Goal: Task Accomplishment & Management: Manage account settings

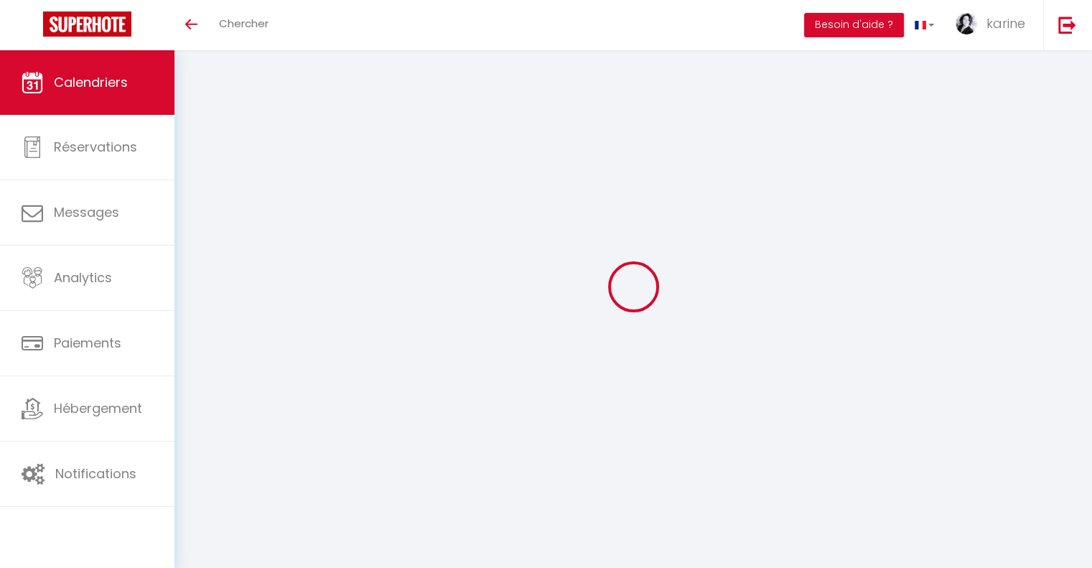
select select
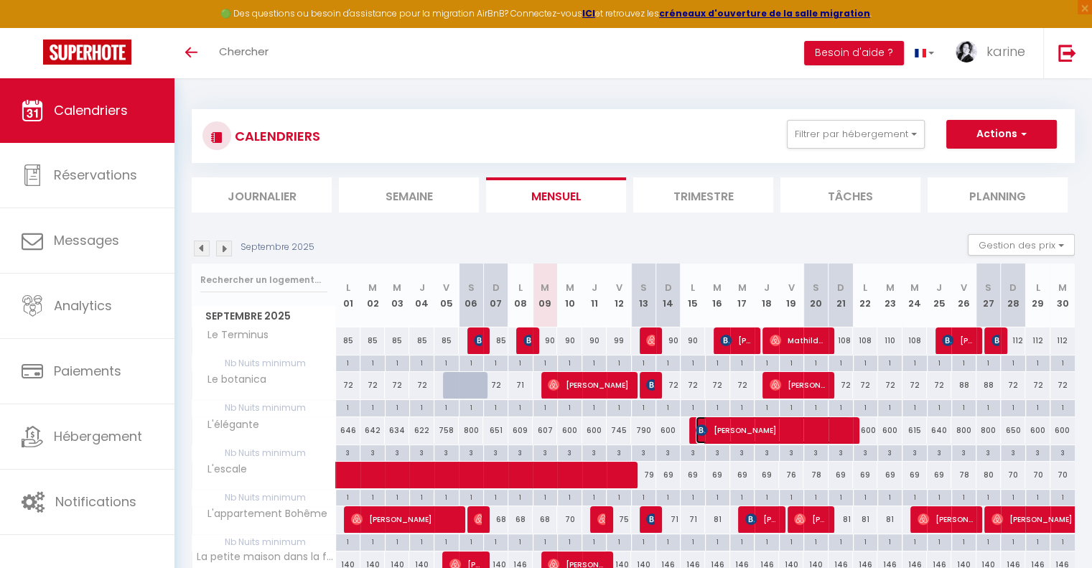
click at [735, 430] on span "[PERSON_NAME]" at bounding box center [773, 429] width 154 height 27
select select "OK"
select select "KO"
select select "0"
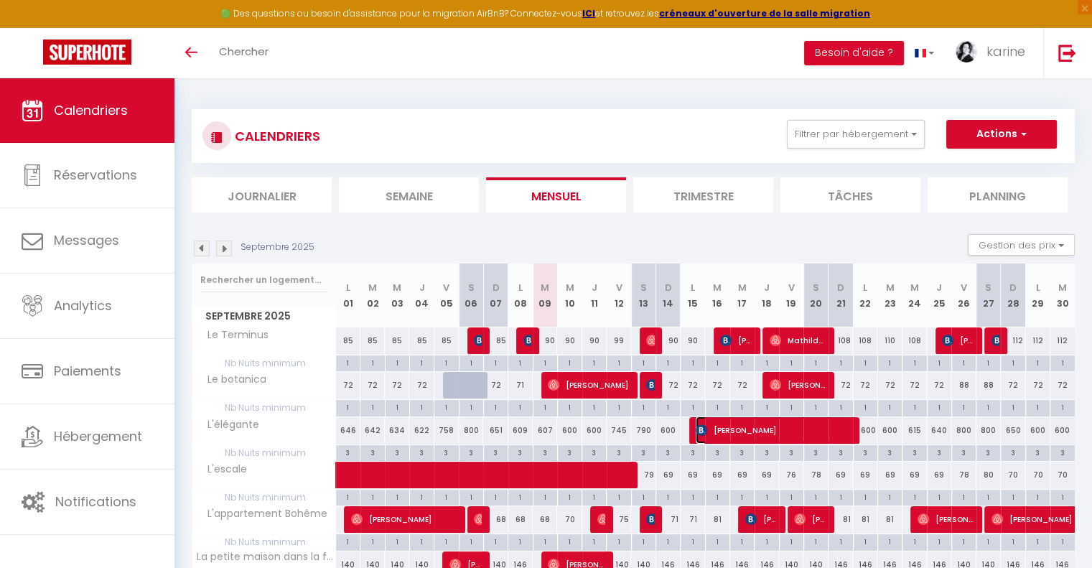
select select "1"
select select
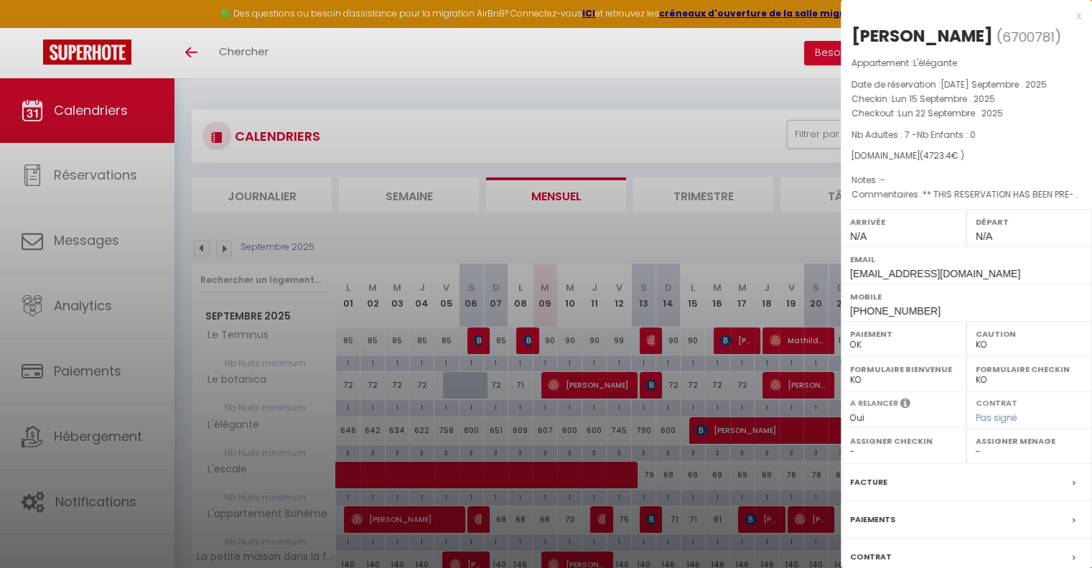
click at [722, 225] on div at bounding box center [546, 284] width 1092 height 568
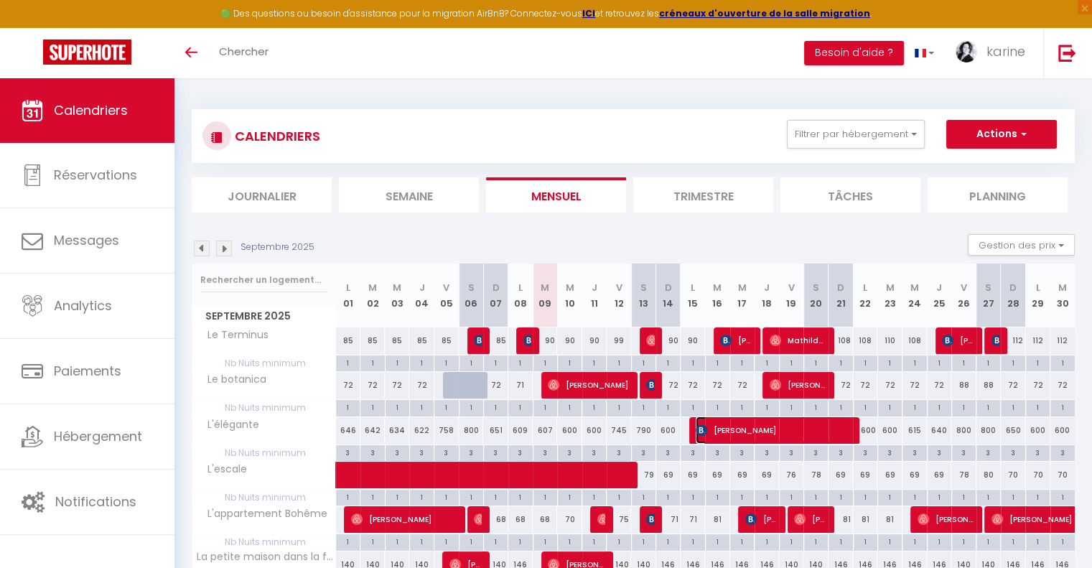
click at [774, 427] on span "[PERSON_NAME]" at bounding box center [773, 429] width 154 height 27
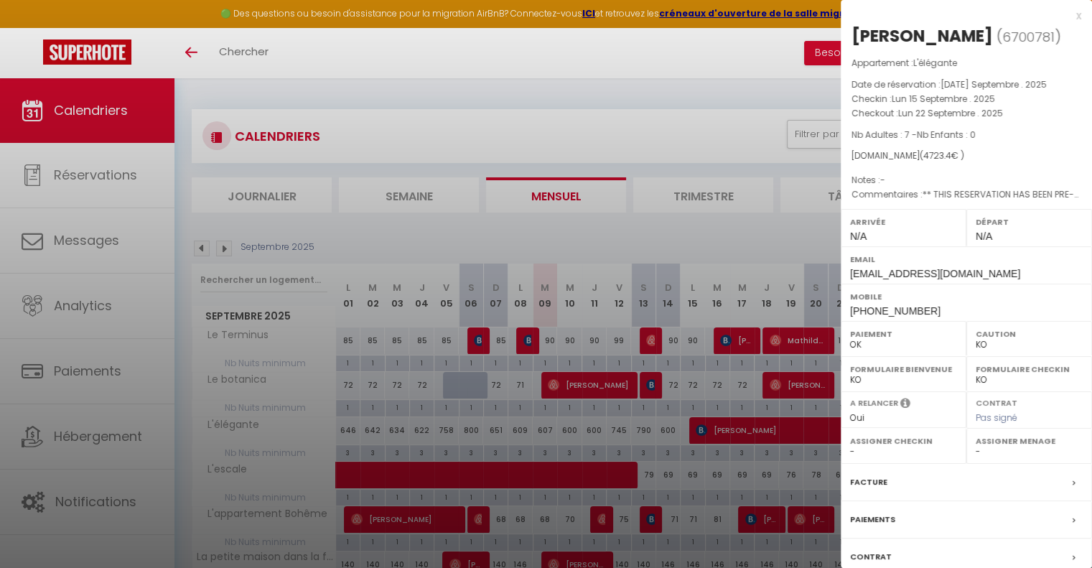
click at [719, 229] on div at bounding box center [546, 284] width 1092 height 568
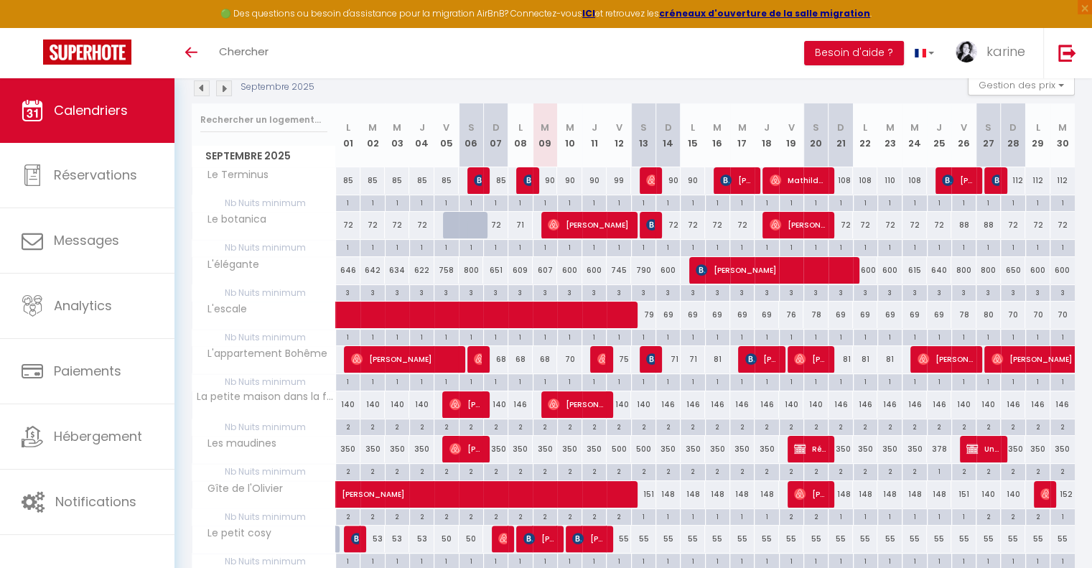
scroll to position [161, 0]
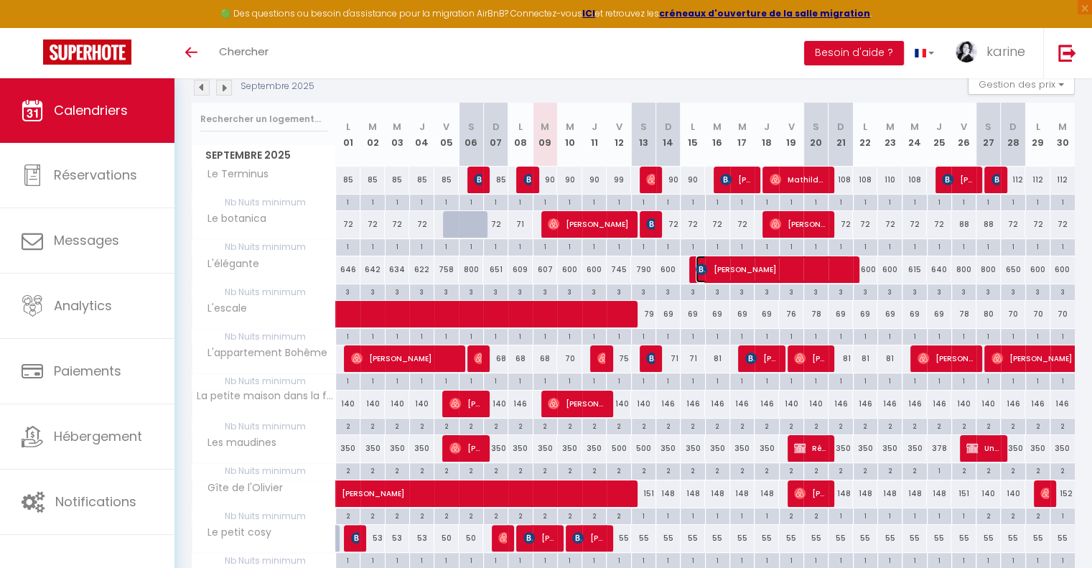
click at [789, 266] on span "[PERSON_NAME]" at bounding box center [773, 269] width 154 height 27
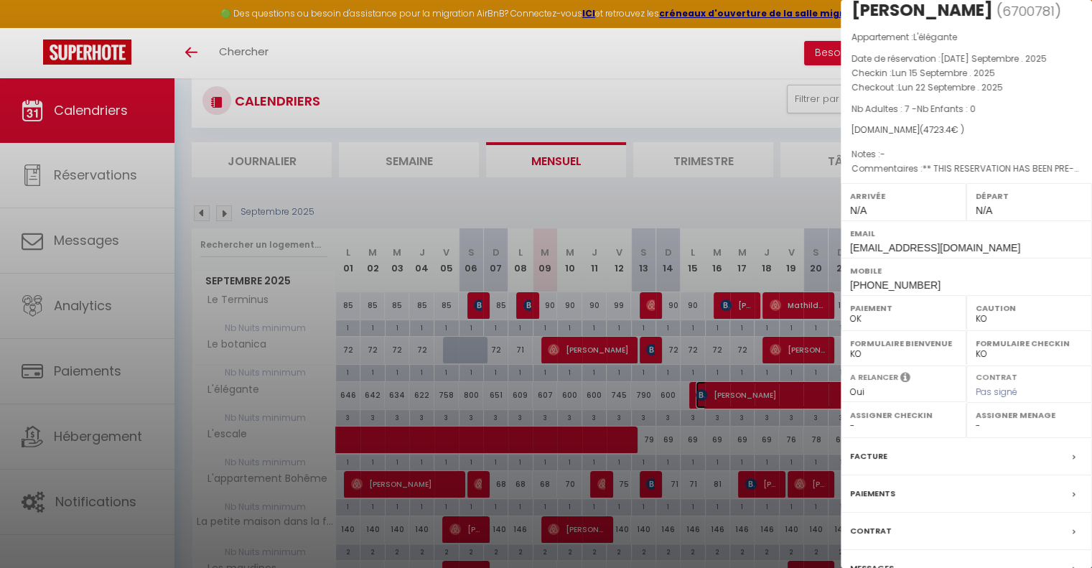
scroll to position [2, 0]
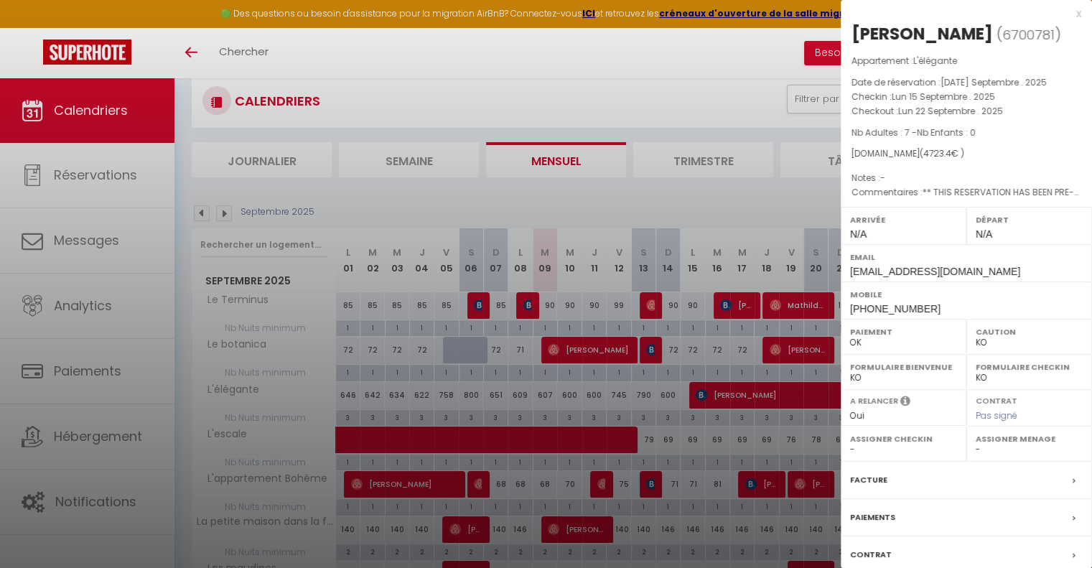
click at [1069, 16] on div "x" at bounding box center [961, 13] width 241 height 17
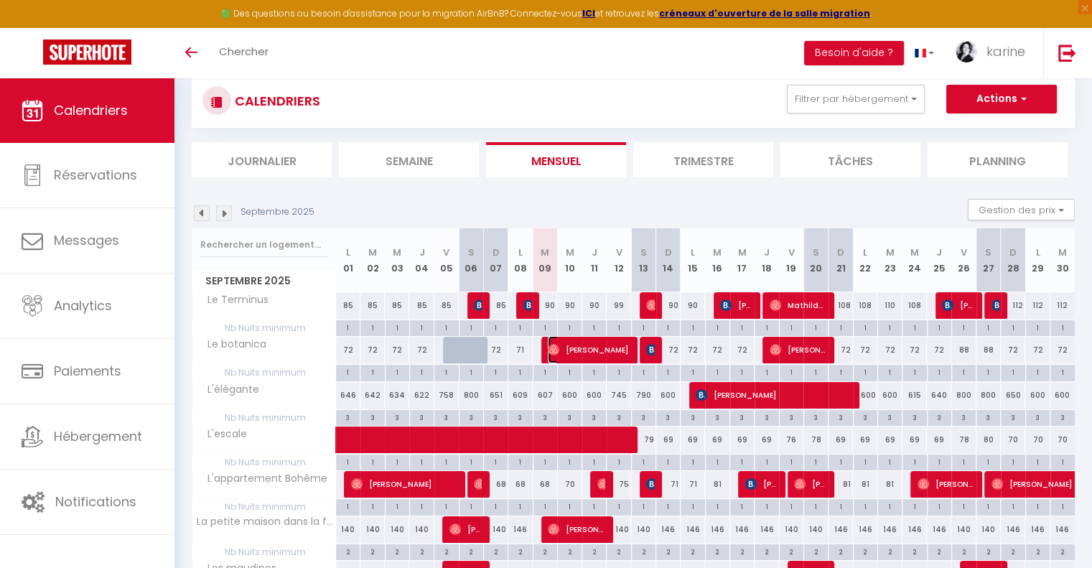
click at [583, 347] on span "[PERSON_NAME]" at bounding box center [588, 349] width 81 height 27
select select "OK"
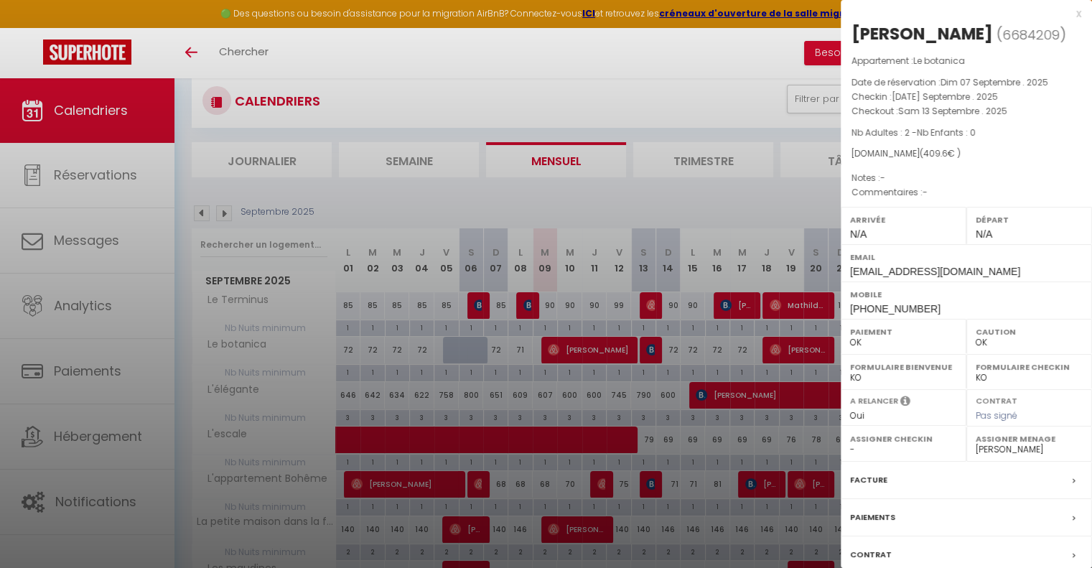
click at [401, 481] on div at bounding box center [546, 284] width 1092 height 568
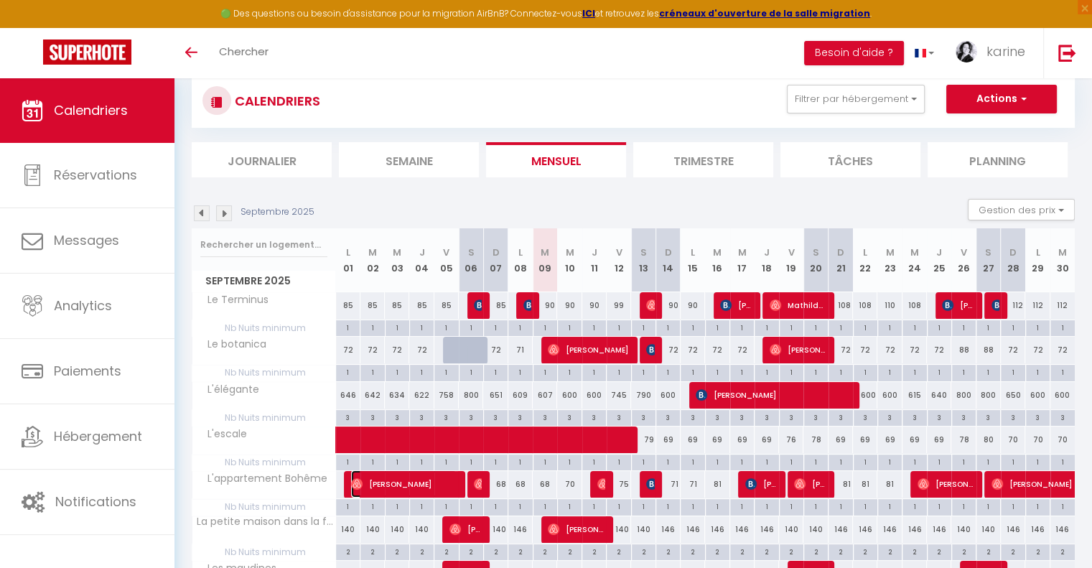
click at [397, 485] on span "[PERSON_NAME]" at bounding box center [404, 483] width 106 height 27
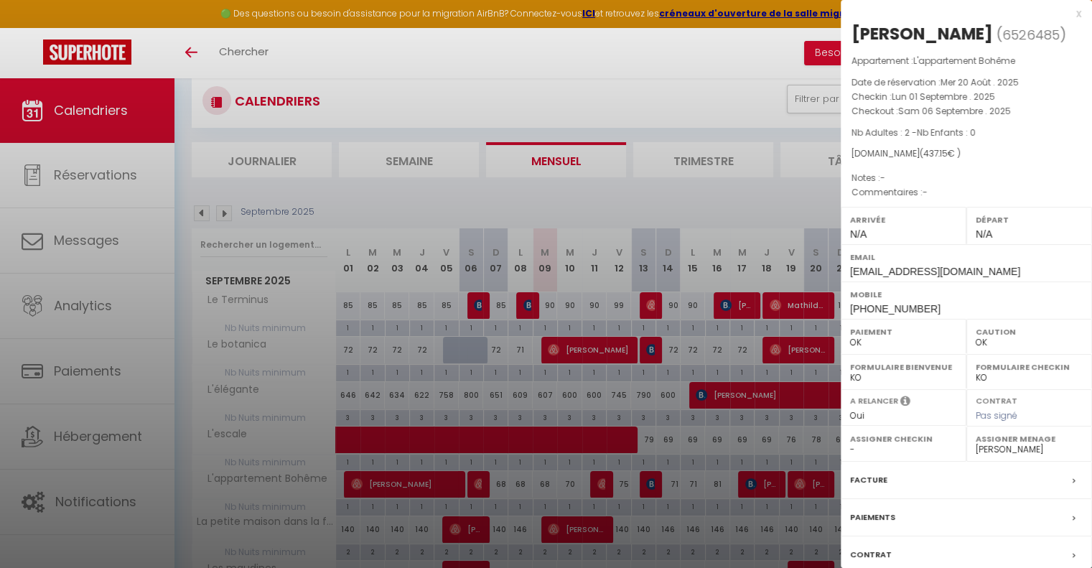
click at [500, 58] on div at bounding box center [546, 284] width 1092 height 568
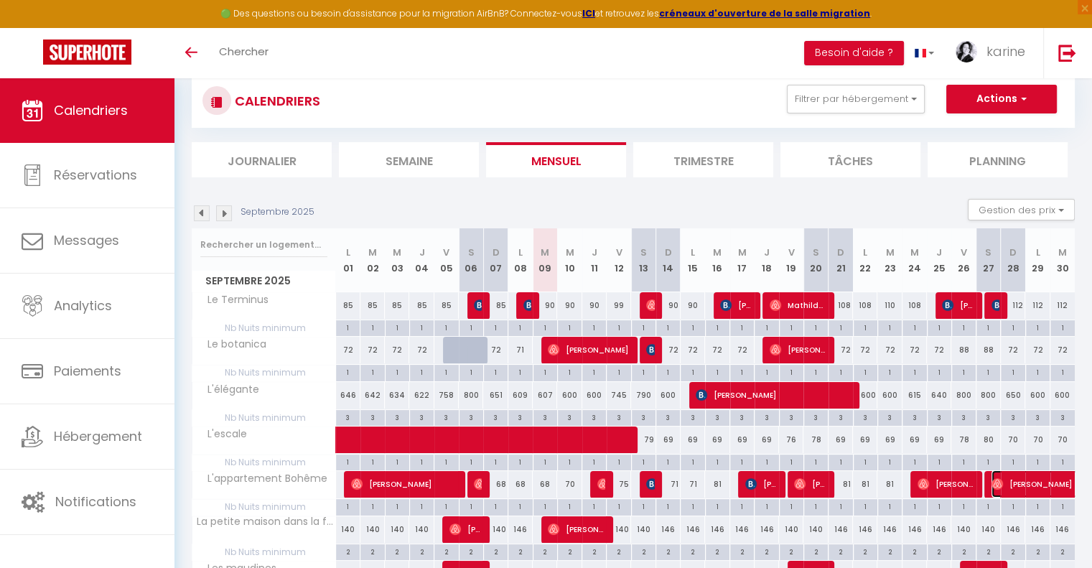
click at [1029, 477] on span "[PERSON_NAME]" at bounding box center [1107, 483] width 231 height 27
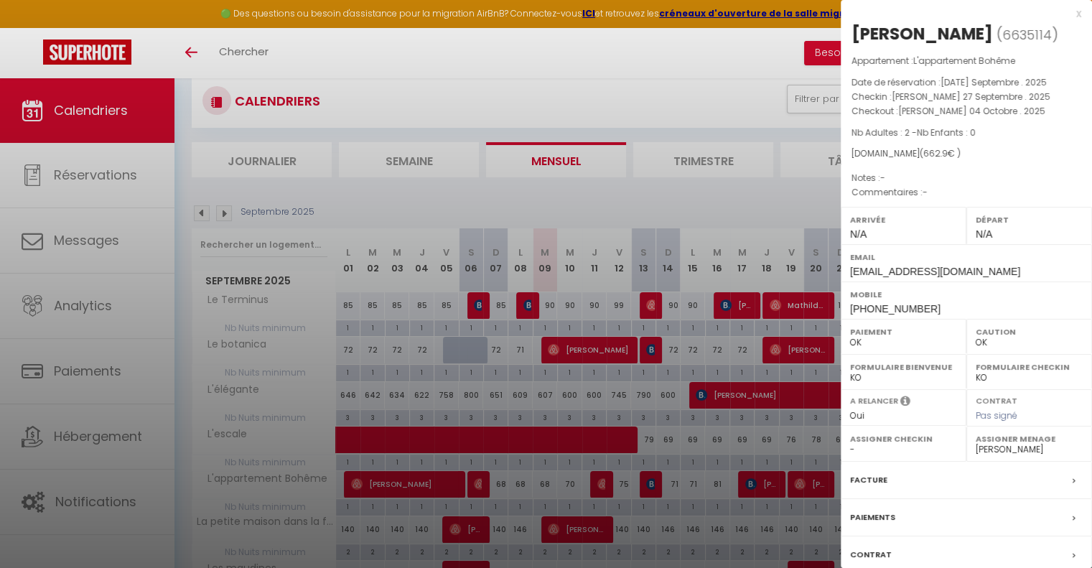
click at [765, 201] on div at bounding box center [546, 284] width 1092 height 568
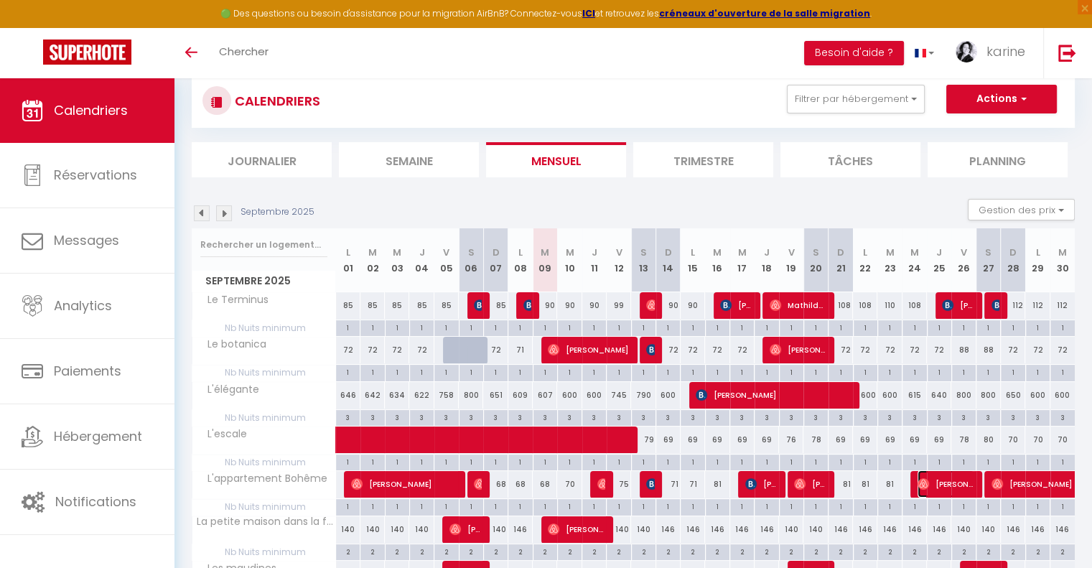
click at [949, 486] on span "[PERSON_NAME]" at bounding box center [946, 483] width 57 height 27
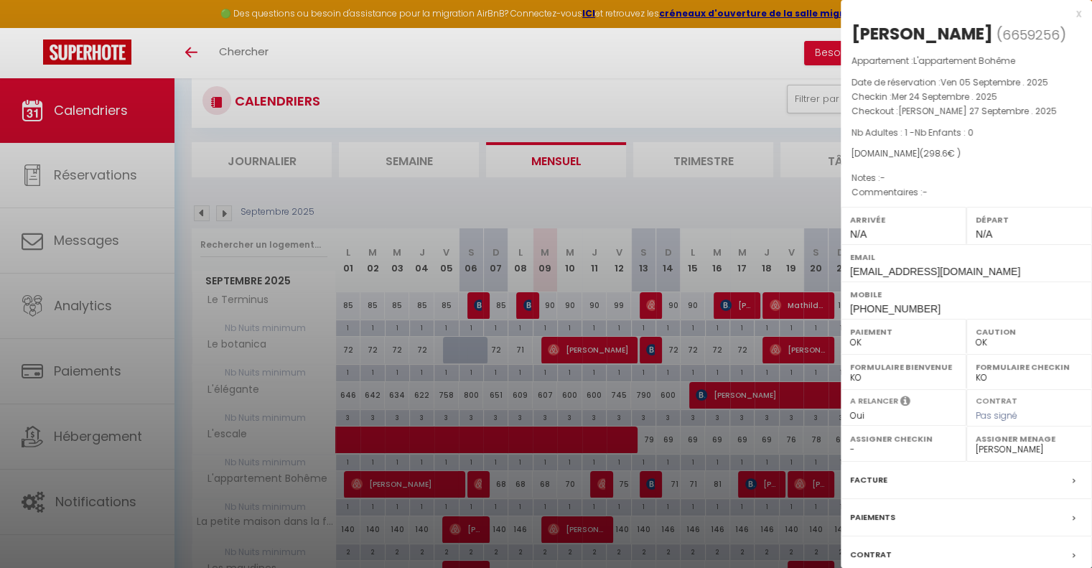
click at [658, 195] on div at bounding box center [546, 284] width 1092 height 568
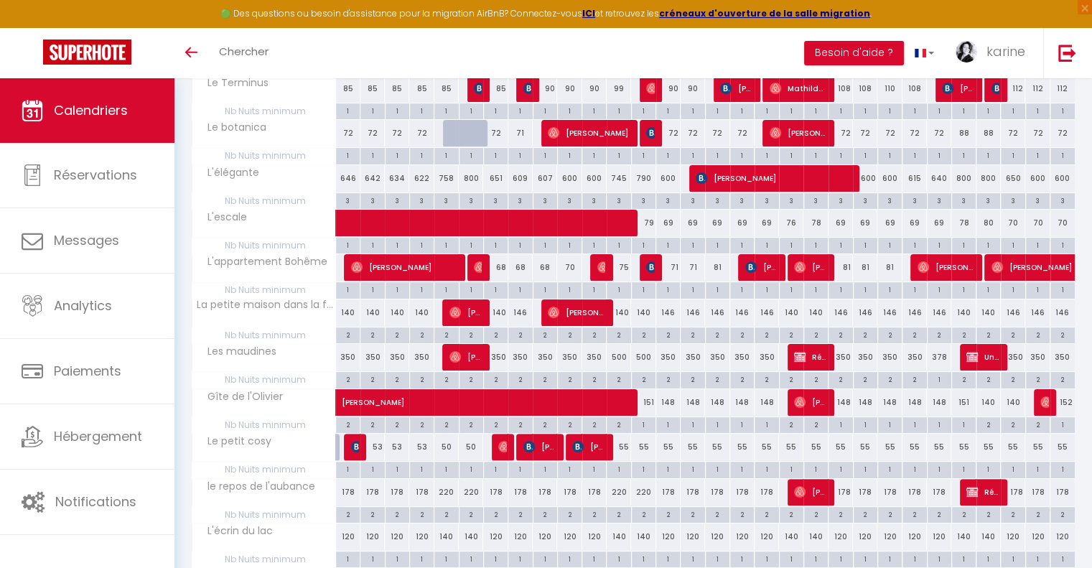
scroll to position [258, 0]
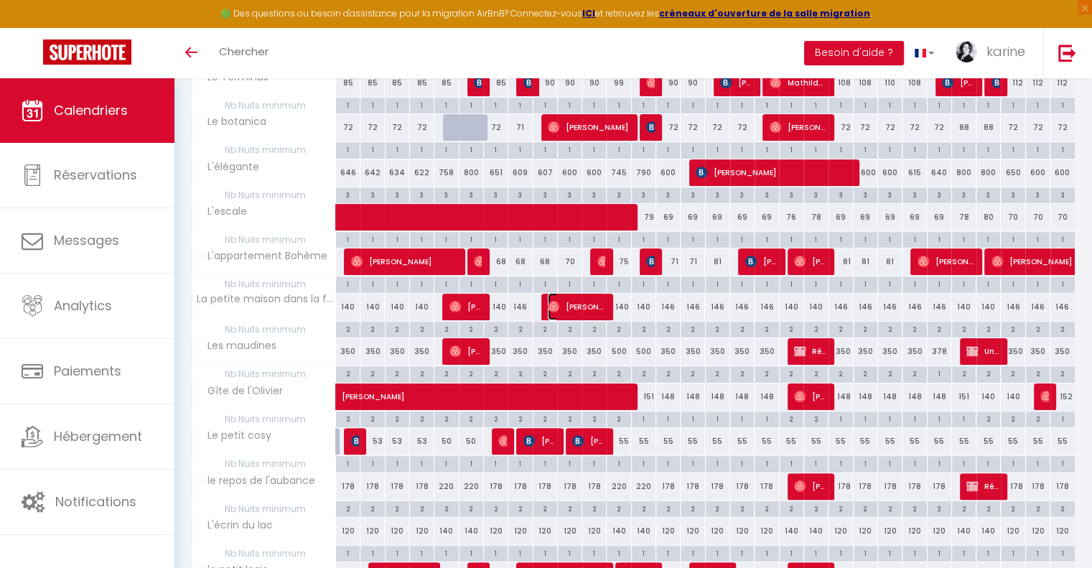
click at [582, 304] on span "[PERSON_NAME]" at bounding box center [576, 306] width 57 height 27
select select "30944"
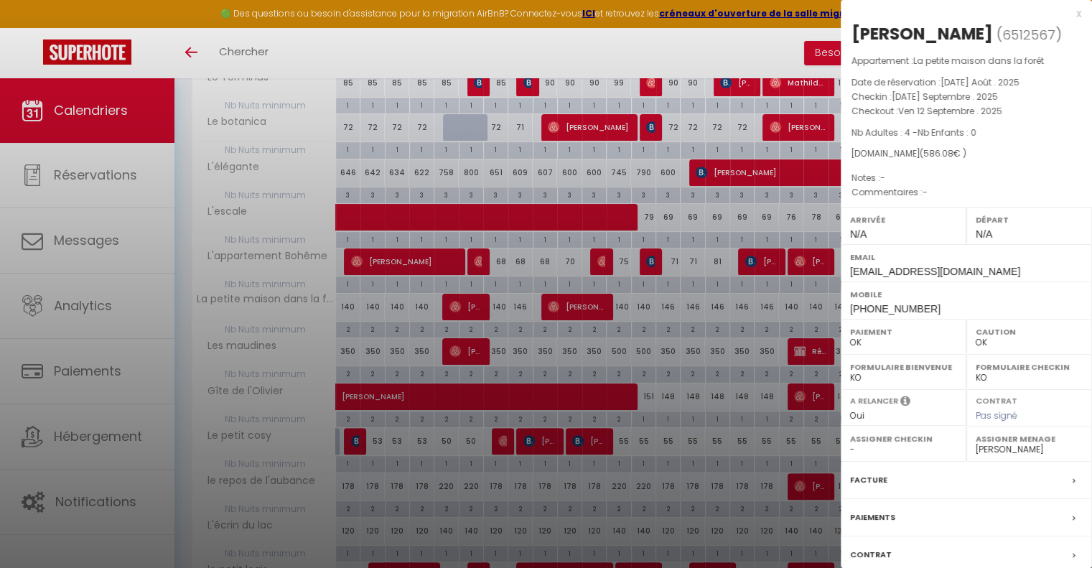
click at [662, 338] on div at bounding box center [546, 284] width 1092 height 568
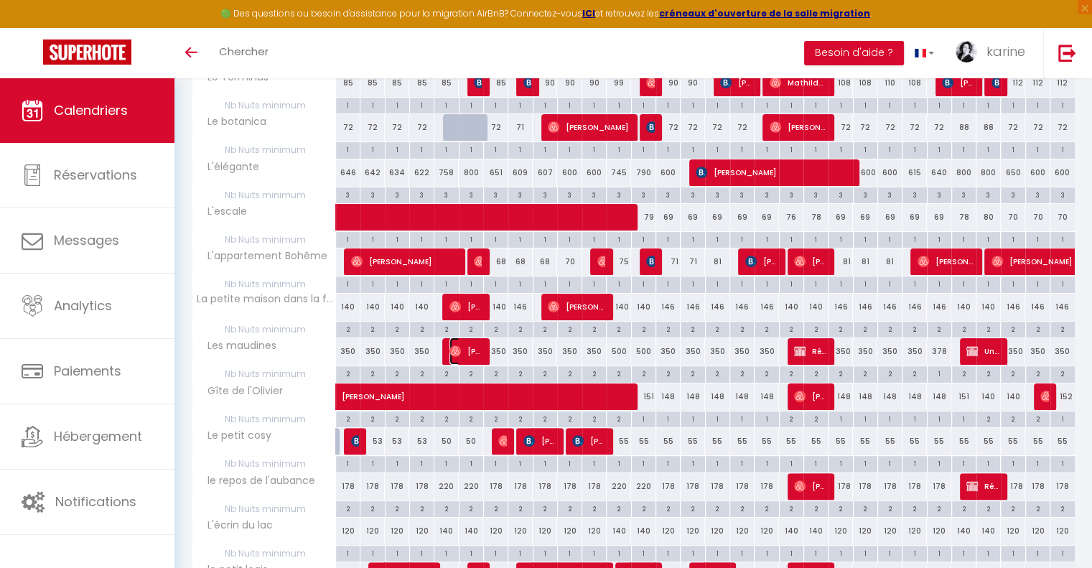
click at [471, 347] on span "[PERSON_NAME]" at bounding box center [466, 351] width 32 height 27
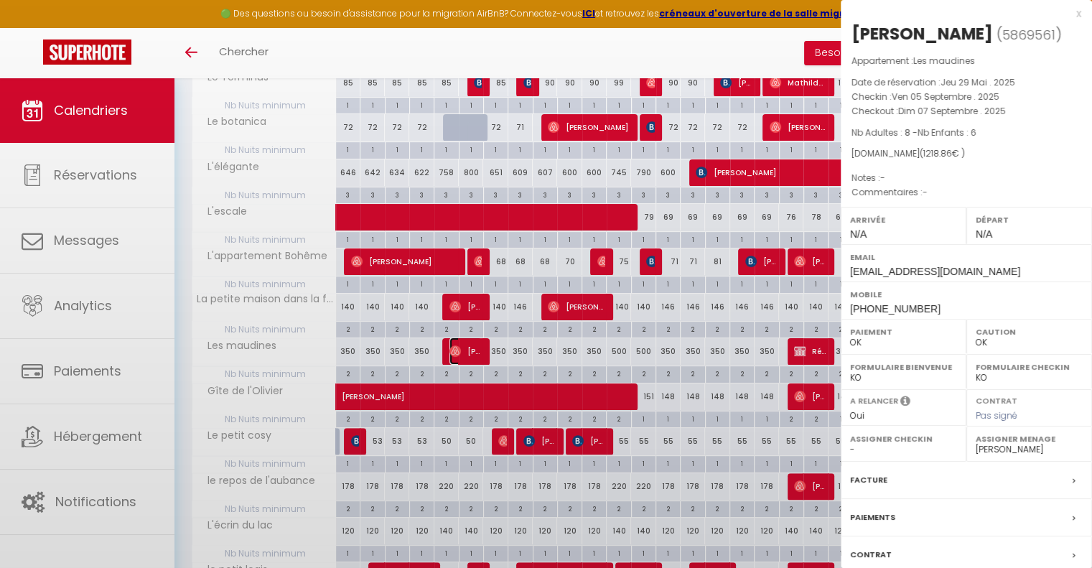
select select
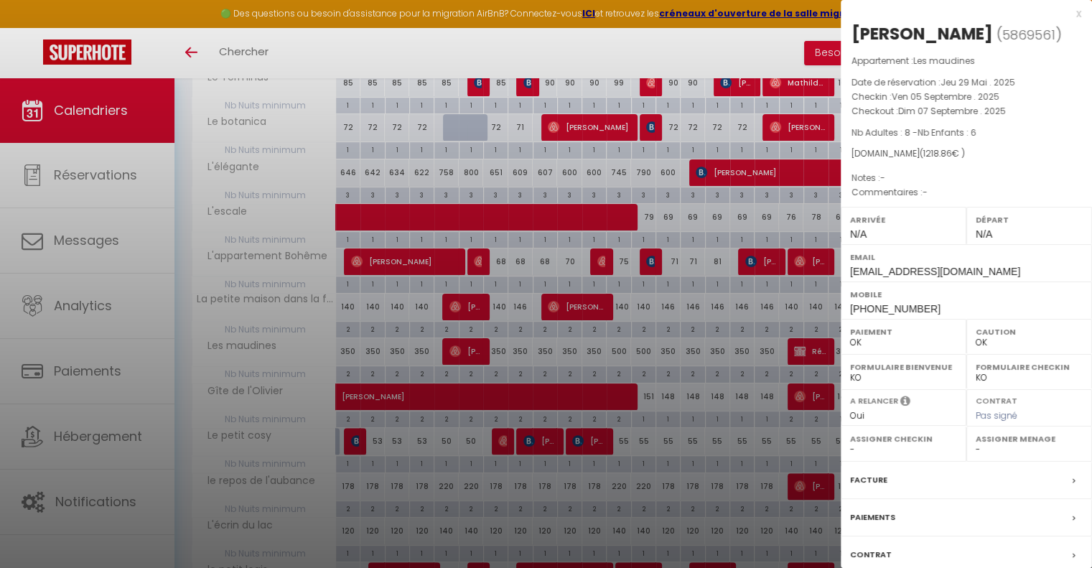
click at [589, 345] on div at bounding box center [546, 284] width 1092 height 568
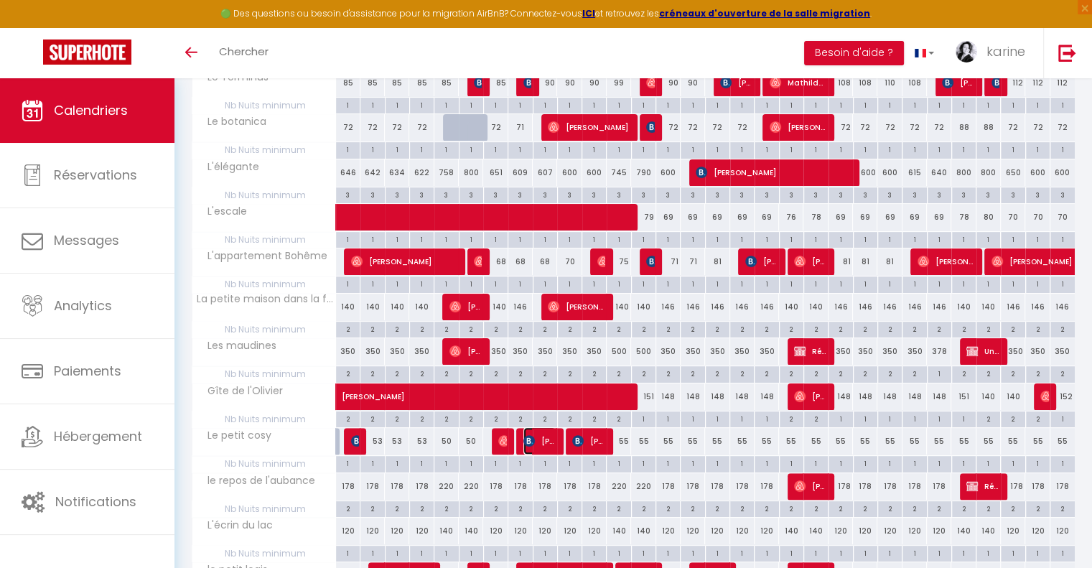
click at [536, 436] on span "[PERSON_NAME]" at bounding box center [539, 440] width 32 height 27
select select "KO"
select select "30944"
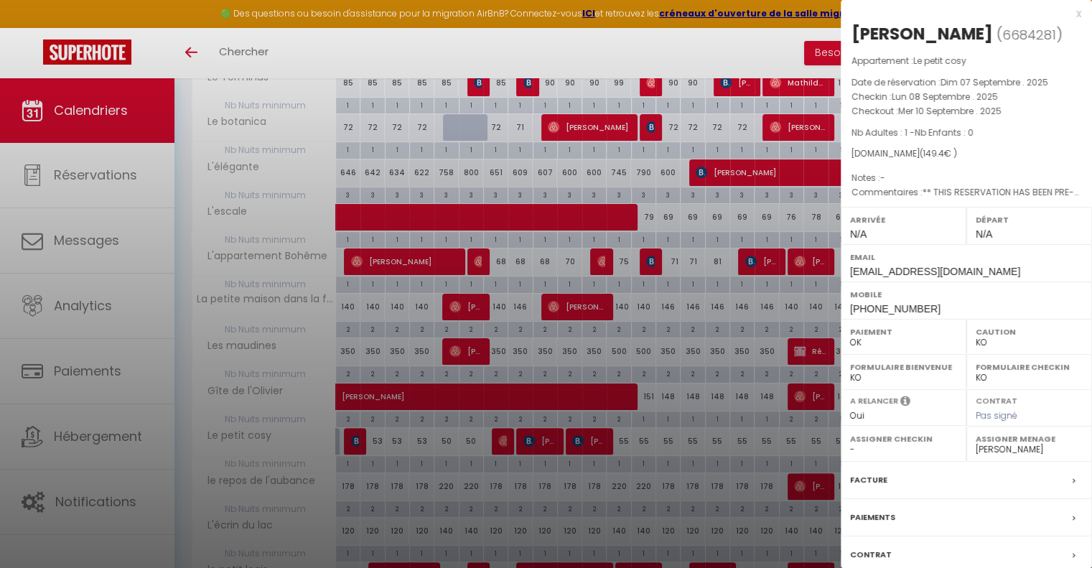
click at [580, 433] on div at bounding box center [546, 284] width 1092 height 568
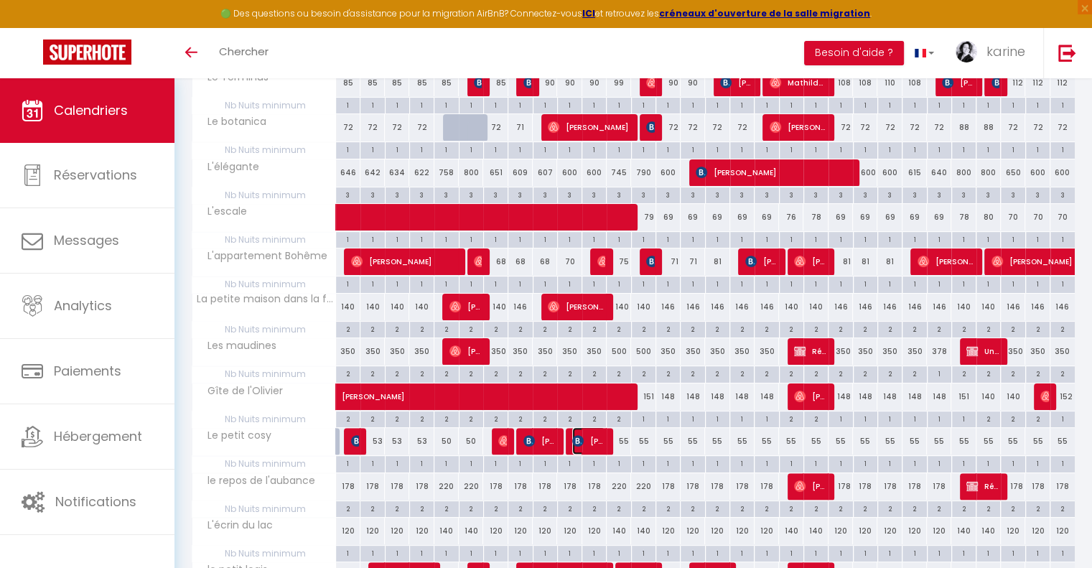
click at [580, 435] on img at bounding box center [577, 440] width 11 height 11
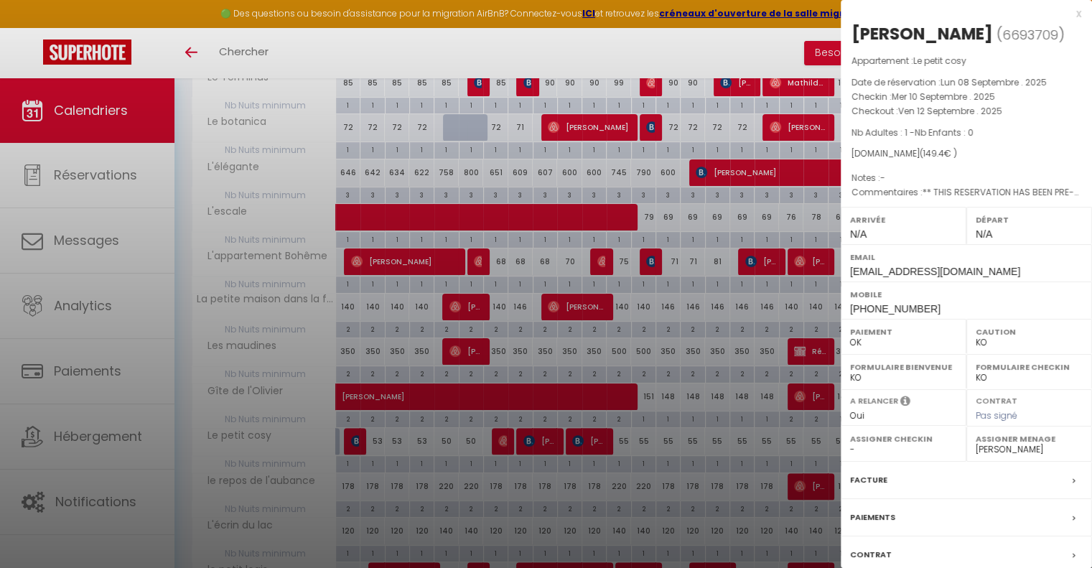
click at [656, 435] on div at bounding box center [546, 284] width 1092 height 568
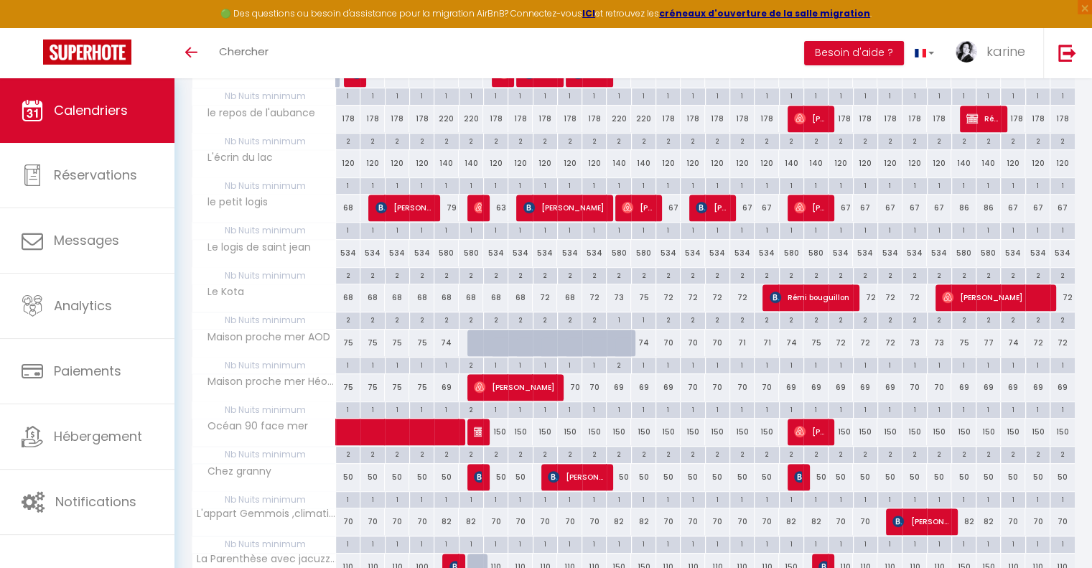
scroll to position [674, 0]
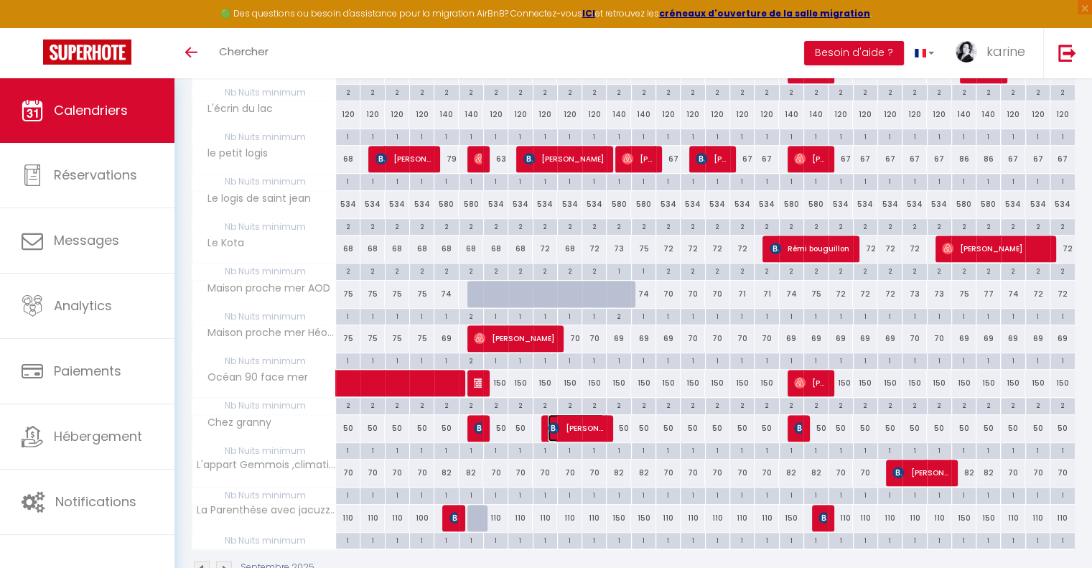
click at [602, 426] on span "[PERSON_NAME]-Sidwall" at bounding box center [576, 427] width 57 height 27
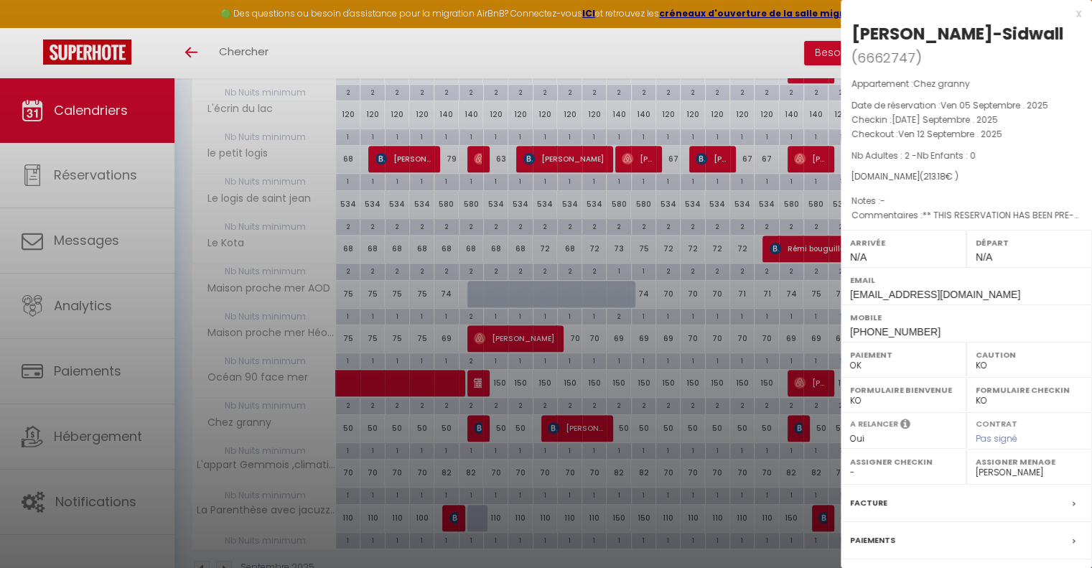
click at [750, 424] on div at bounding box center [546, 284] width 1092 height 568
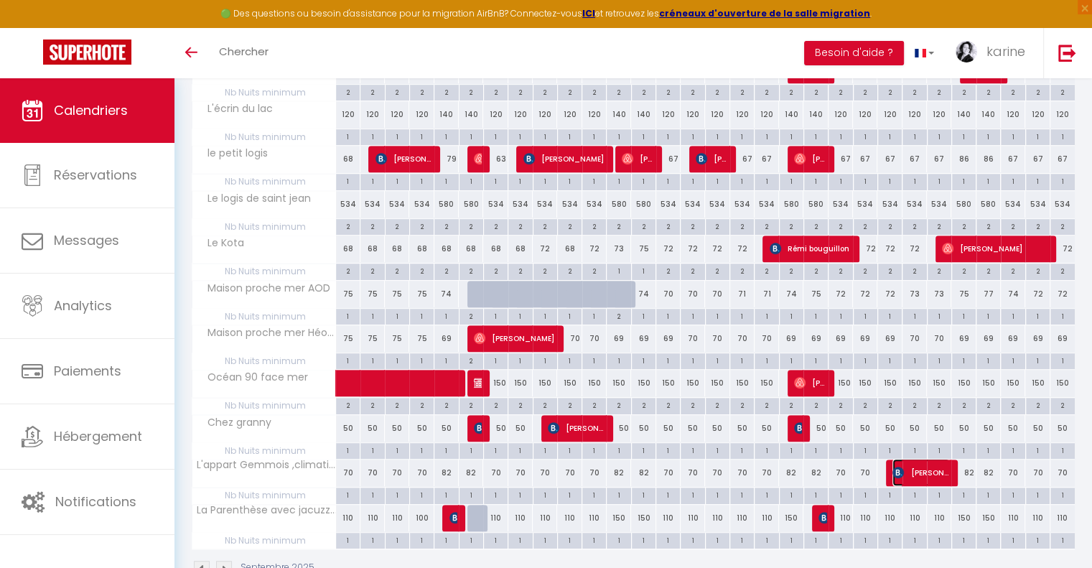
click at [937, 473] on span "[PERSON_NAME]" at bounding box center [921, 472] width 57 height 27
select select
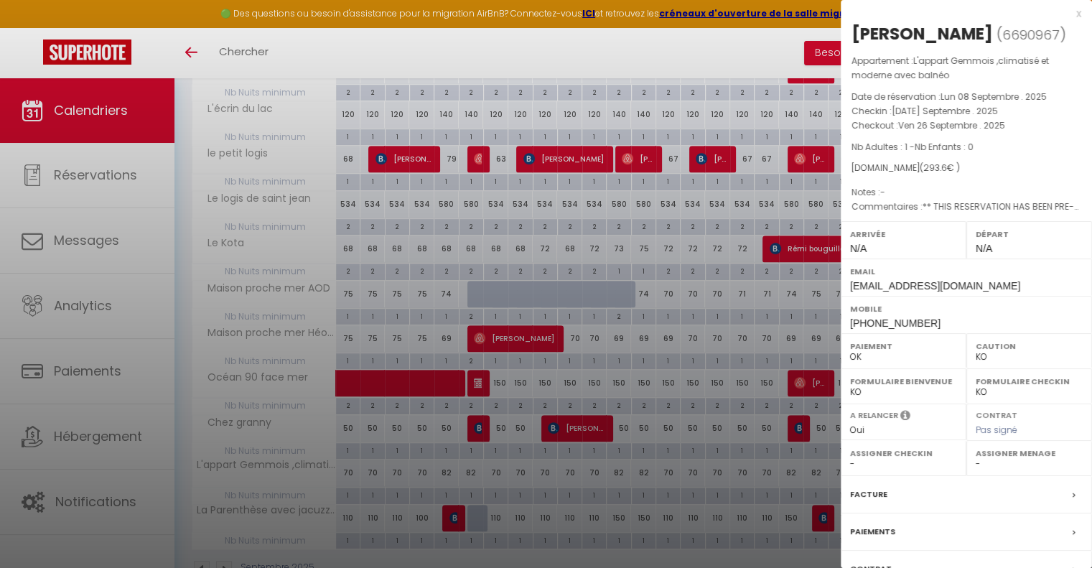
click at [744, 458] on div at bounding box center [546, 284] width 1092 height 568
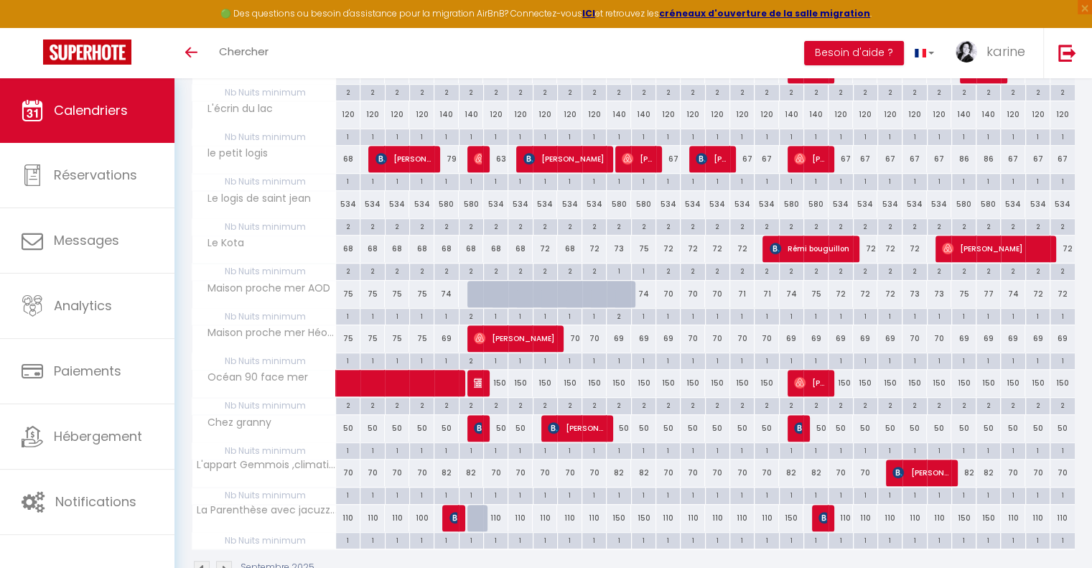
click at [830, 512] on div "110" at bounding box center [841, 518] width 24 height 27
type input "110"
type input "Dim 21 Septembre 2025"
type input "Lun 22 Septembre 2025"
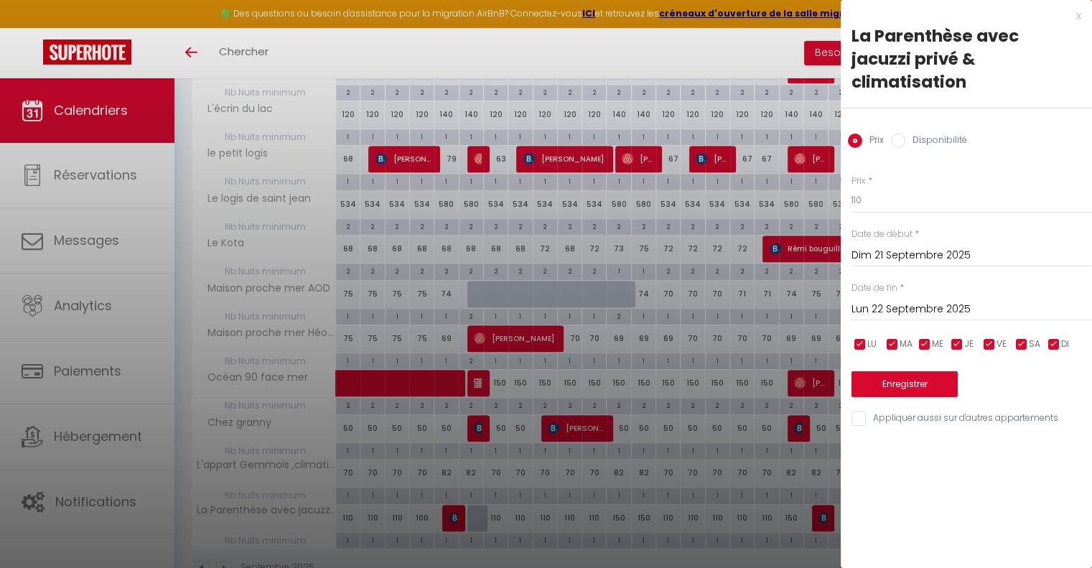
click at [828, 511] on div at bounding box center [546, 284] width 1092 height 568
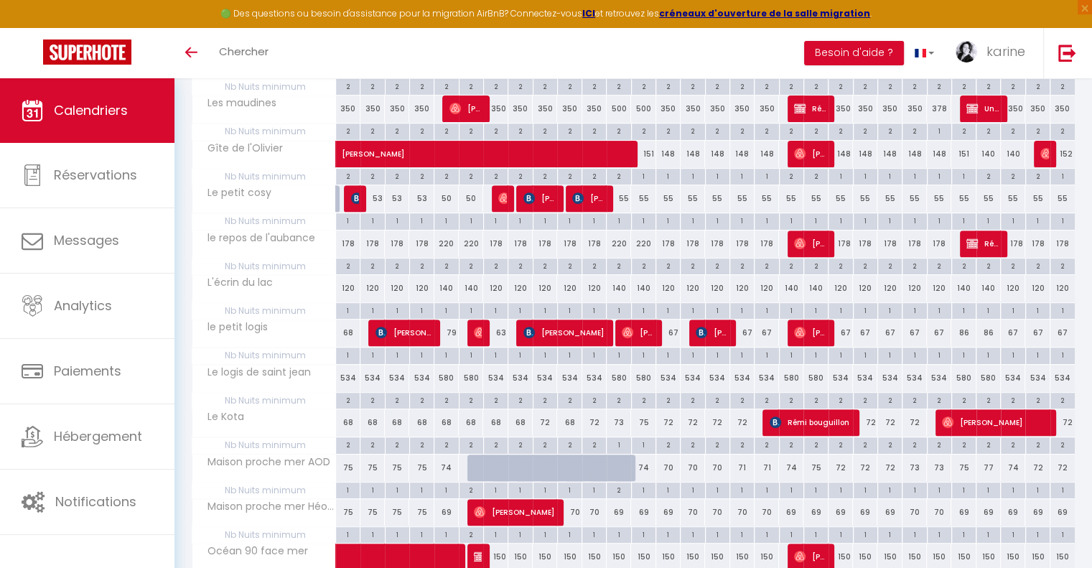
scroll to position [495, 0]
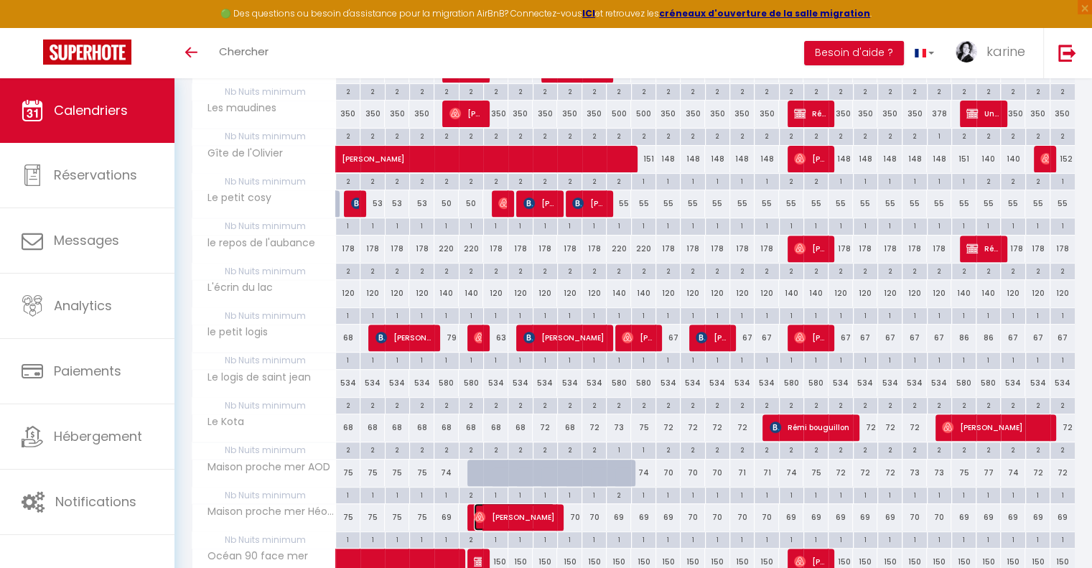
click at [543, 505] on span "[PERSON_NAME]" at bounding box center [514, 516] width 81 height 27
select select "OK"
select select "44464"
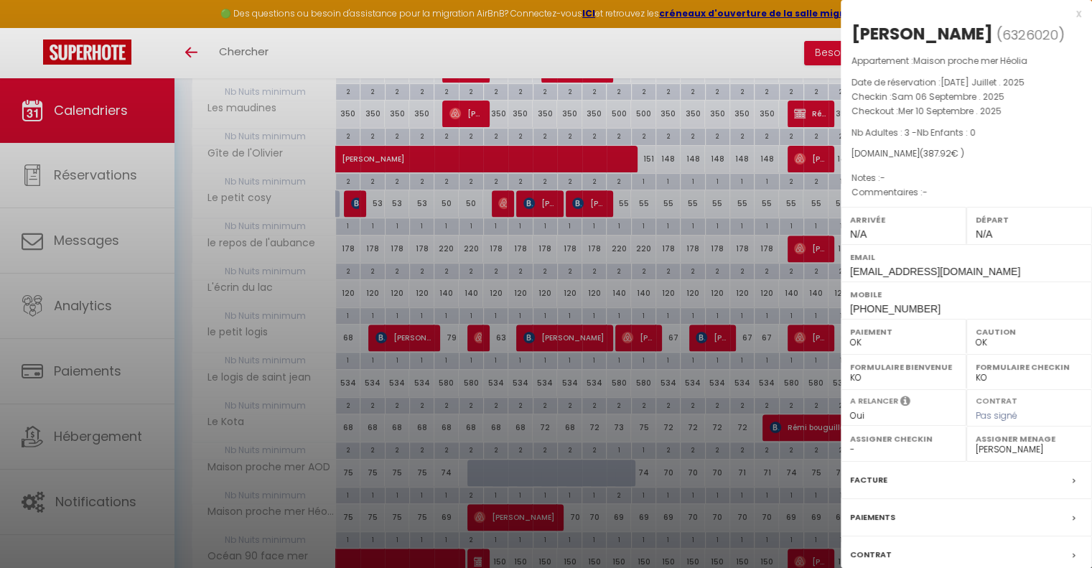
click at [677, 469] on div at bounding box center [546, 284] width 1092 height 568
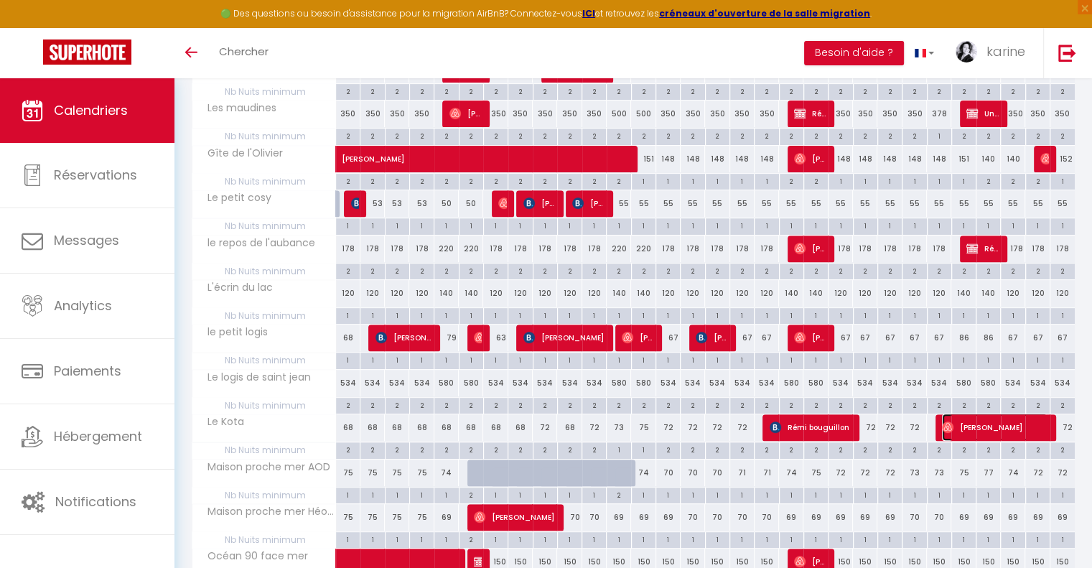
click at [1029, 430] on span "[PERSON_NAME]" at bounding box center [995, 427] width 106 height 27
select select
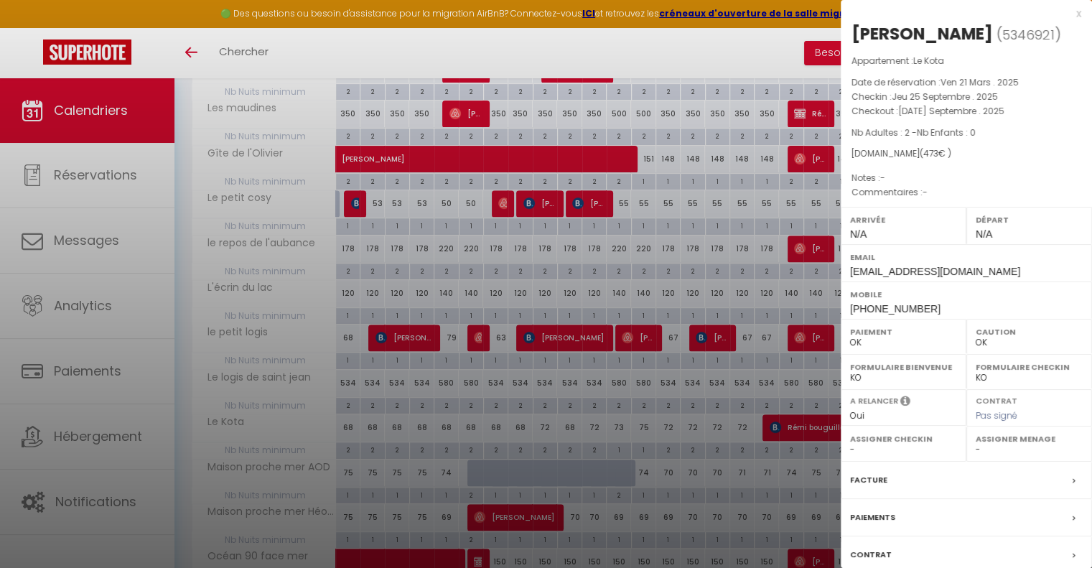
click at [653, 440] on div at bounding box center [546, 284] width 1092 height 568
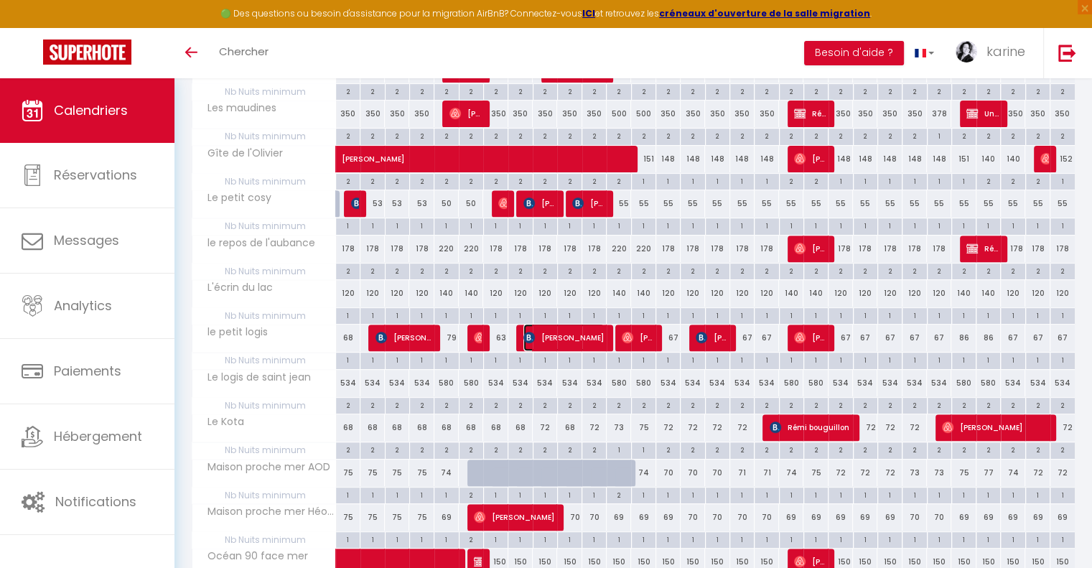
click at [556, 331] on span "[PERSON_NAME]" at bounding box center [563, 337] width 81 height 27
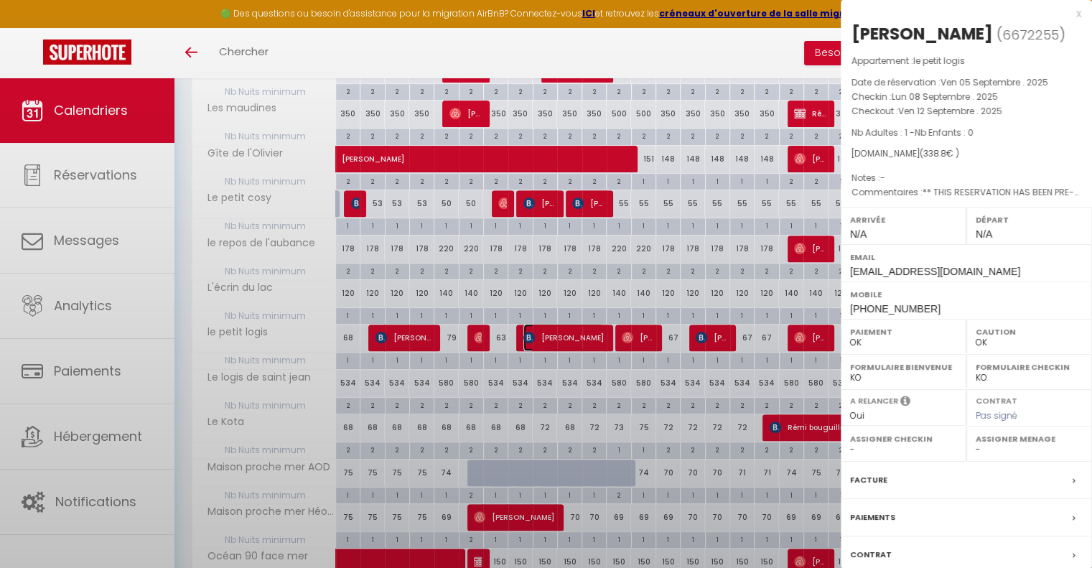
select select "KO"
select select "35753"
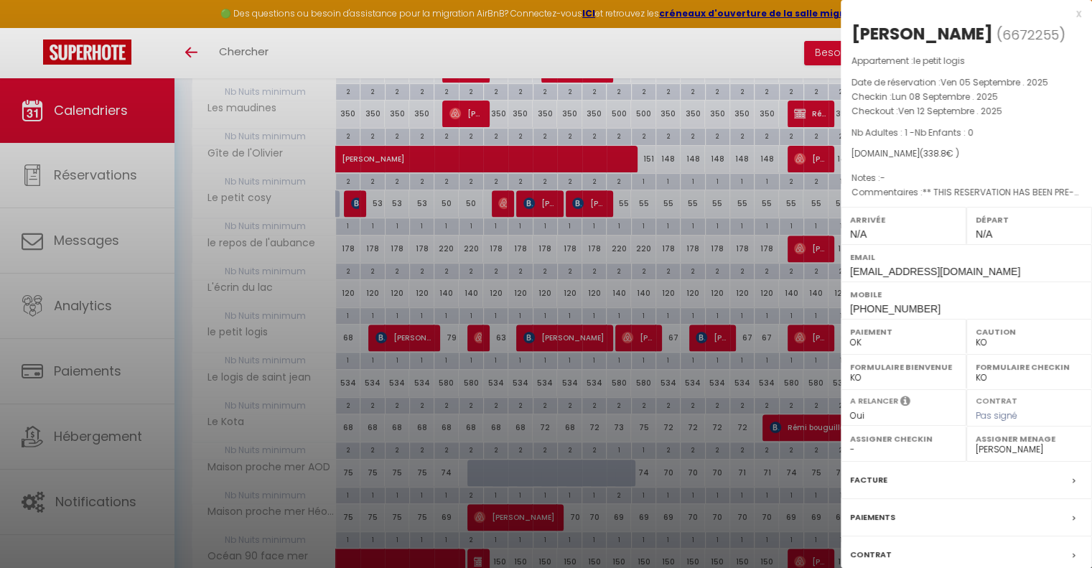
click at [570, 363] on div at bounding box center [546, 284] width 1092 height 568
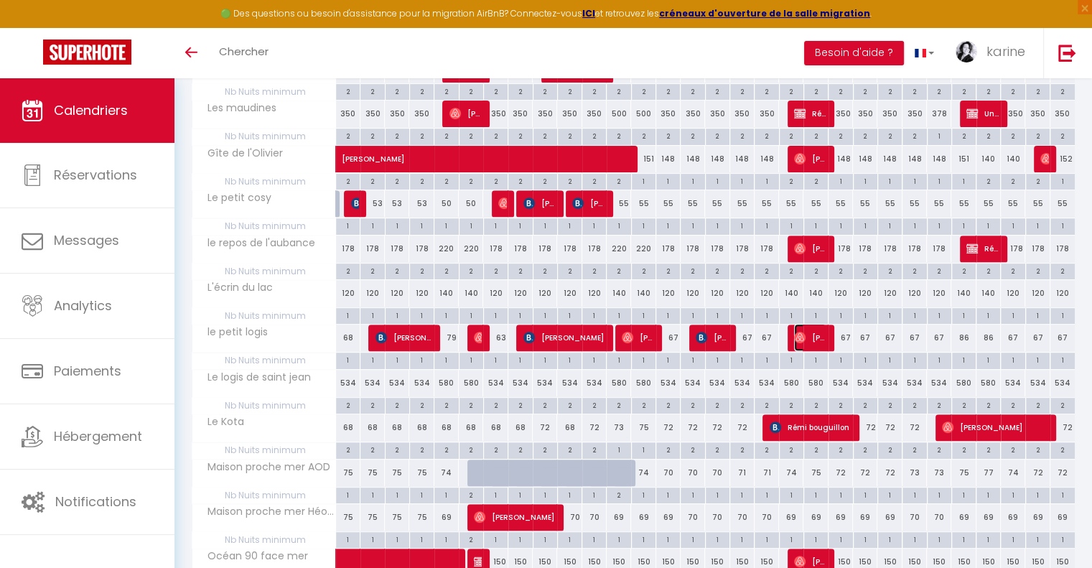
click at [818, 333] on span "[PERSON_NAME]" at bounding box center [810, 337] width 32 height 27
select select "OK"
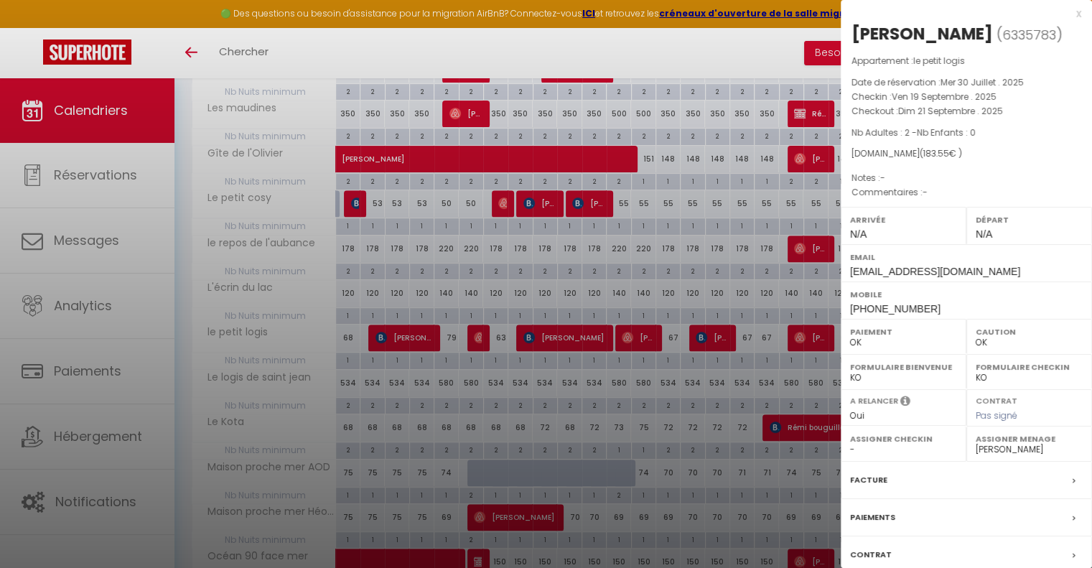
click at [709, 368] on div at bounding box center [546, 284] width 1092 height 568
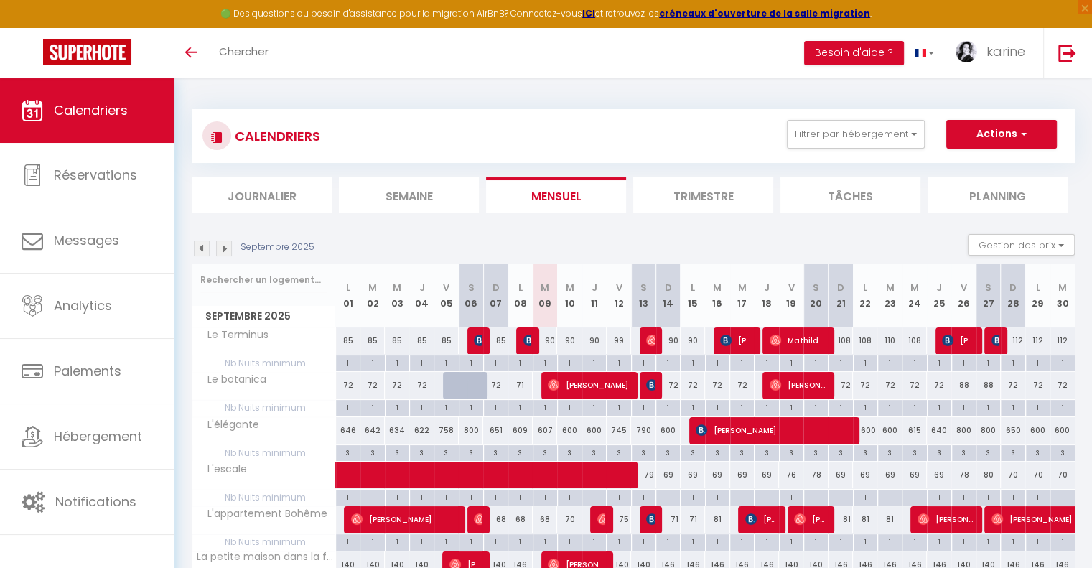
scroll to position [4, 0]
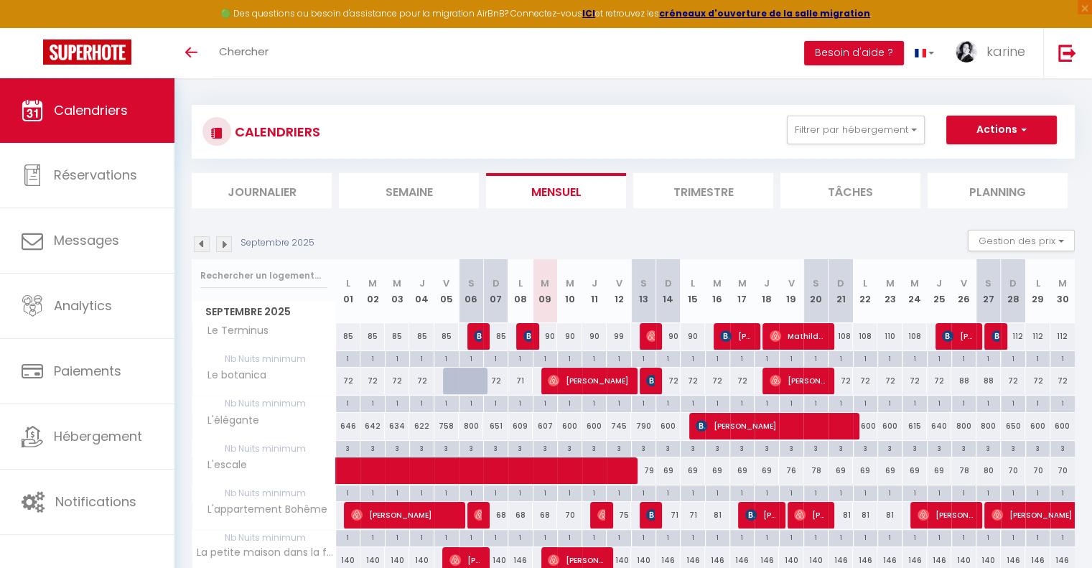
click at [228, 241] on img at bounding box center [224, 244] width 16 height 16
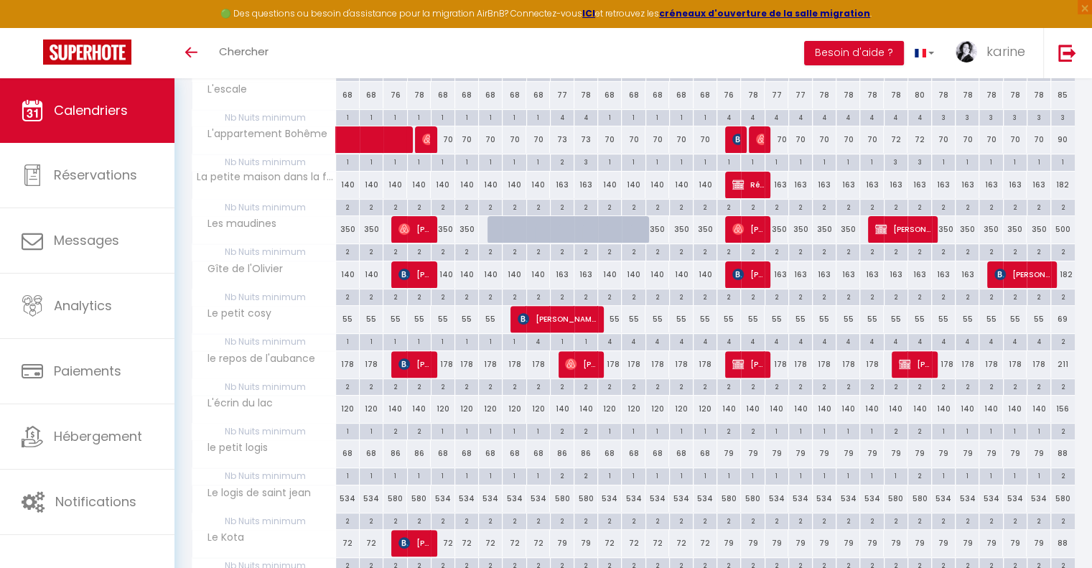
scroll to position [381, 0]
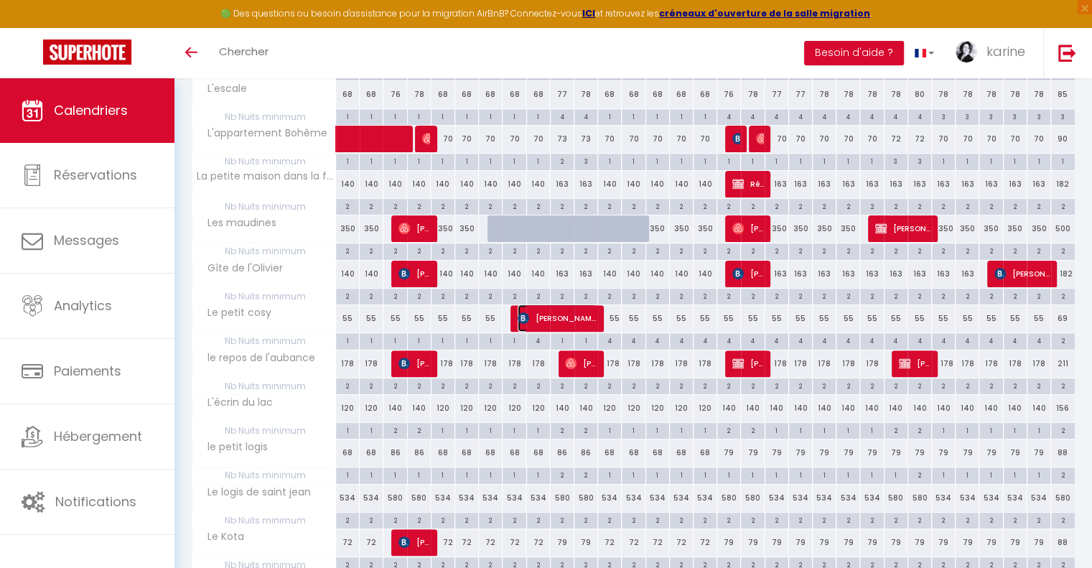
click at [544, 318] on span "[PERSON_NAME]" at bounding box center [557, 317] width 79 height 27
select select "KO"
select select "30944"
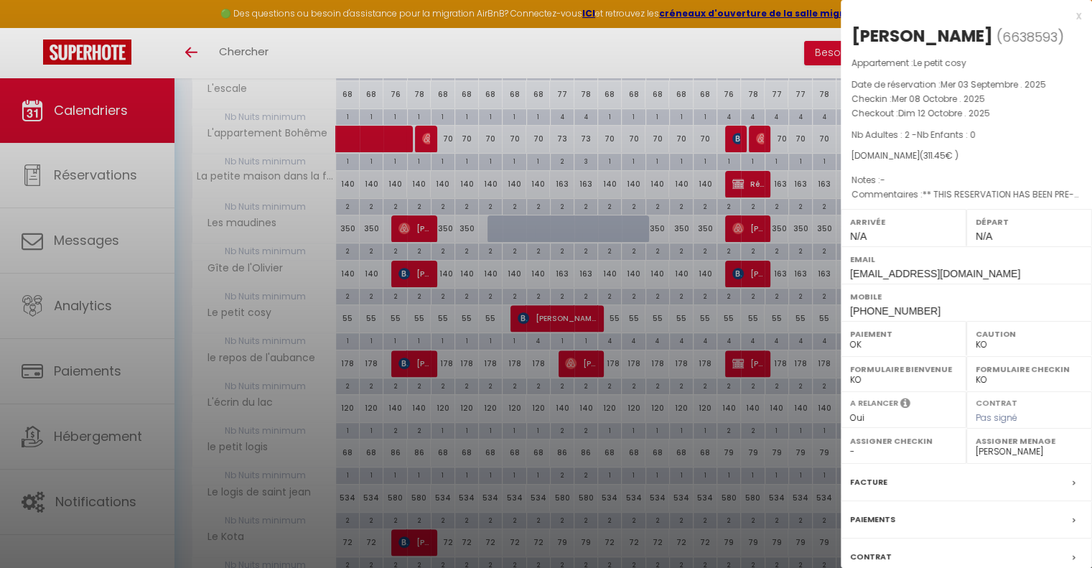
click at [531, 376] on div at bounding box center [546, 284] width 1092 height 568
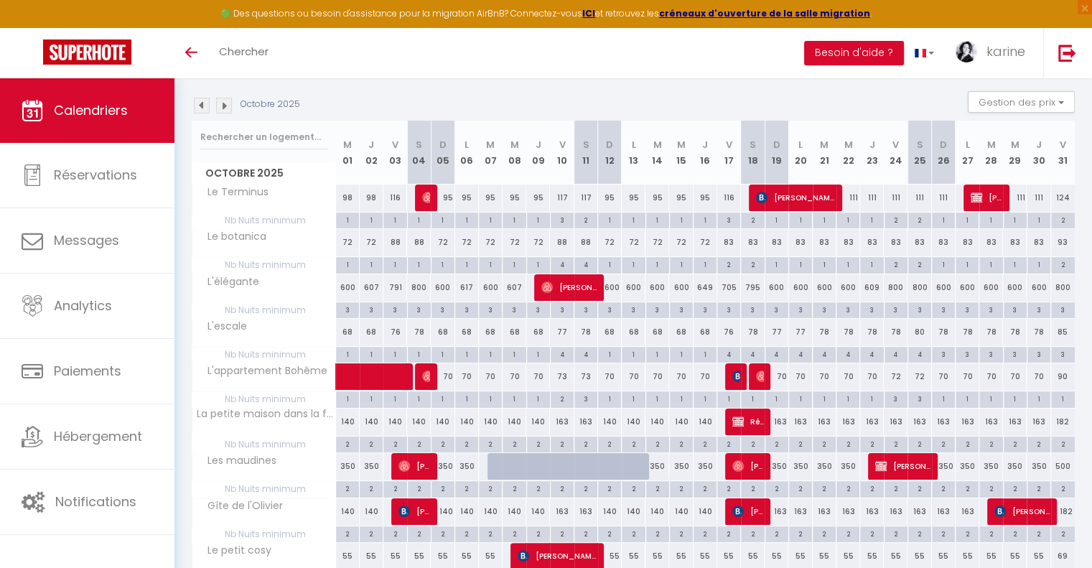
scroll to position [0, 0]
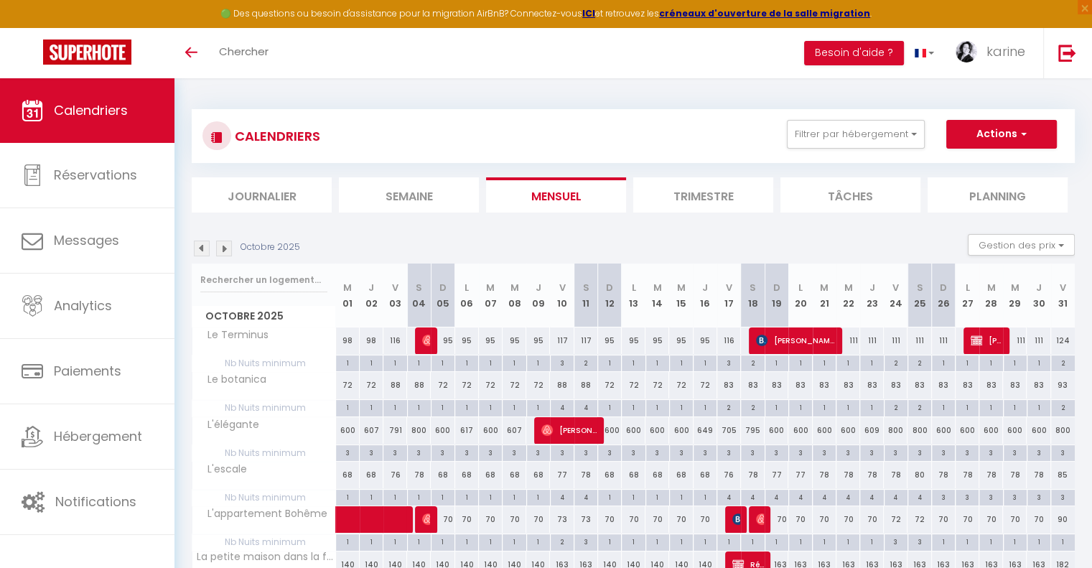
click at [202, 251] on img at bounding box center [202, 249] width 16 height 16
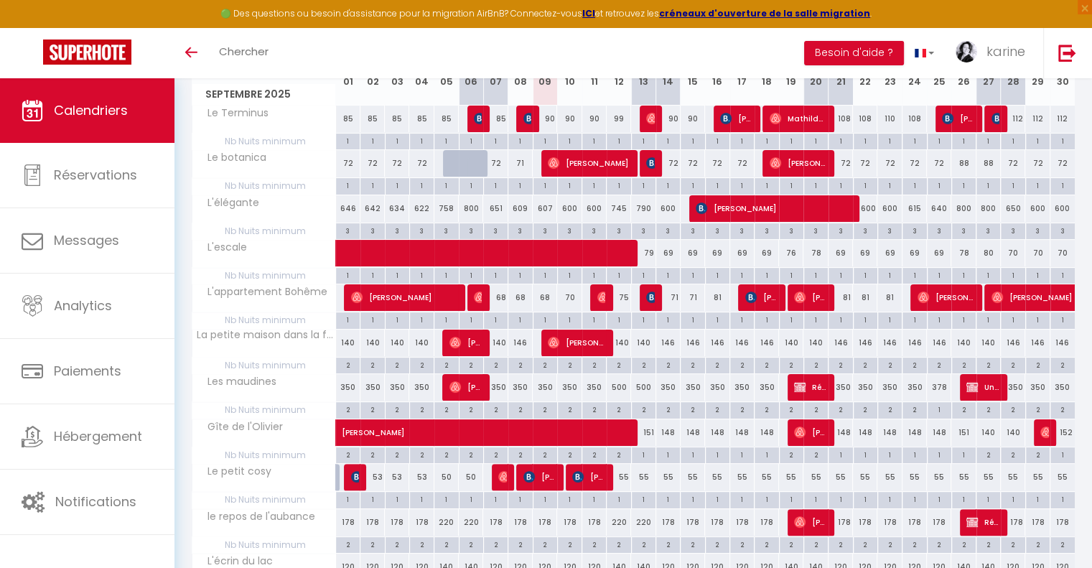
scroll to position [242, 0]
